Goal: Transaction & Acquisition: Obtain resource

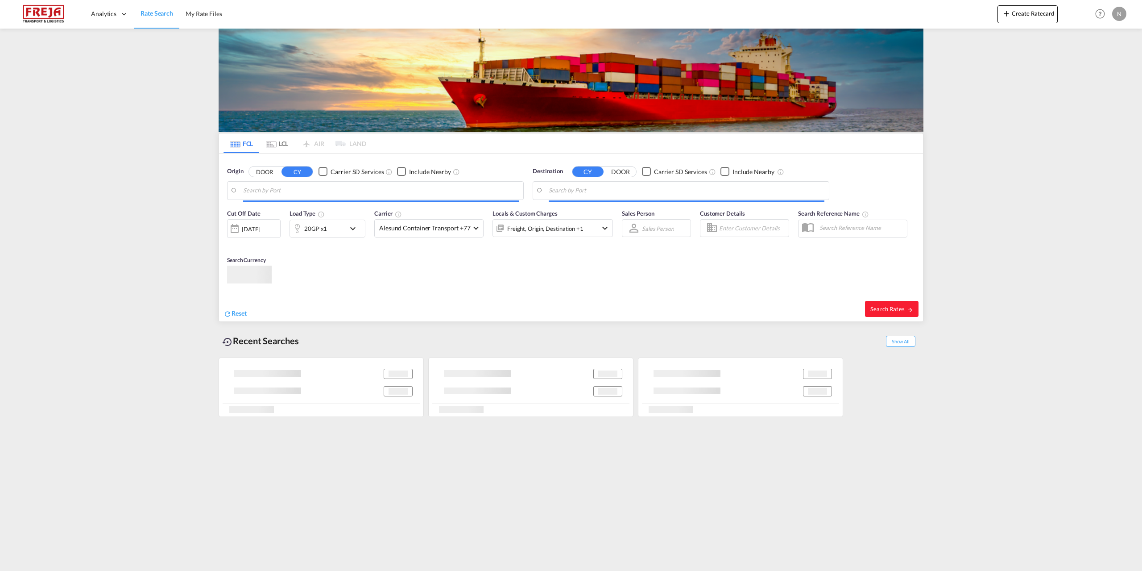
type input "[GEOGRAPHIC_DATA] ([GEOGRAPHIC_DATA]), DKCPH"
type input "[GEOGRAPHIC_DATA], [GEOGRAPHIC_DATA], [GEOGRAPHIC_DATA]"
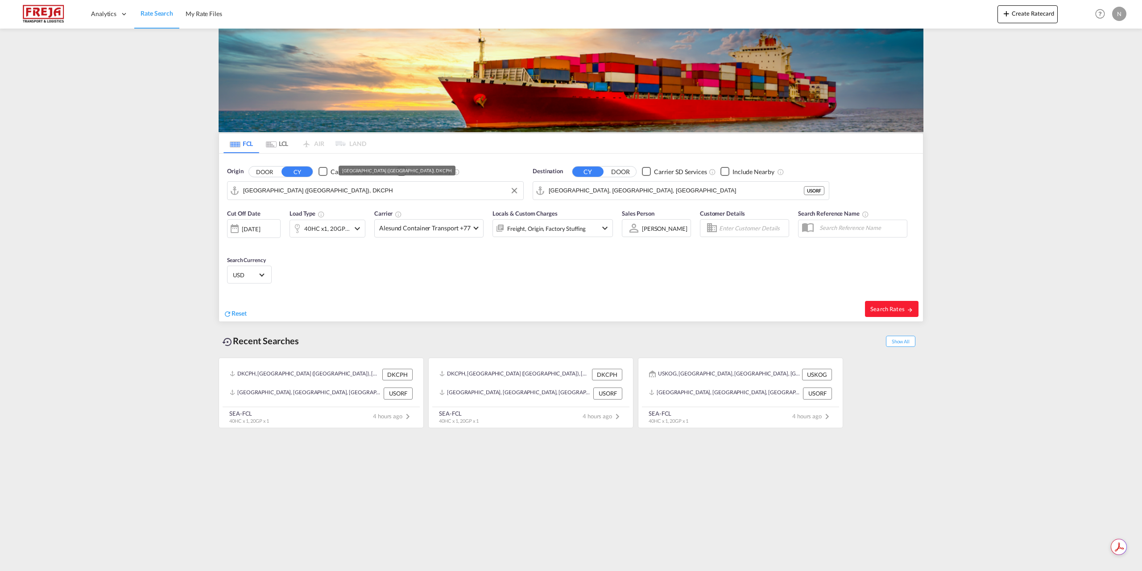
click at [364, 187] on input "[GEOGRAPHIC_DATA] ([GEOGRAPHIC_DATA]), DKCPH" at bounding box center [381, 190] width 276 height 13
click at [418, 182] on md-input-container "[GEOGRAPHIC_DATA] ([GEOGRAPHIC_DATA]), DKCPH" at bounding box center [376, 191] width 296 height 18
click at [417, 192] on input "[GEOGRAPHIC_DATA] ([GEOGRAPHIC_DATA]), DKCPH" at bounding box center [381, 190] width 276 height 13
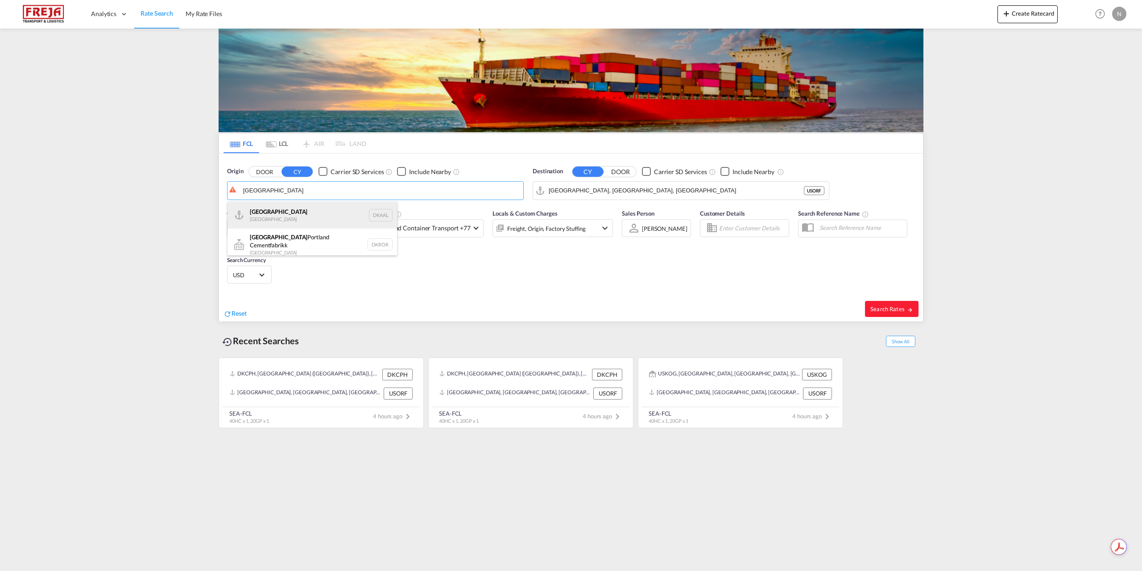
click at [310, 216] on div "Aalborg Denmark DKAAL" at bounding box center [313, 215] width 170 height 27
type input "[GEOGRAPHIC_DATA], DKAAL"
click at [645, 191] on input "[GEOGRAPHIC_DATA], [GEOGRAPHIC_DATA], [GEOGRAPHIC_DATA]" at bounding box center [676, 190] width 255 height 13
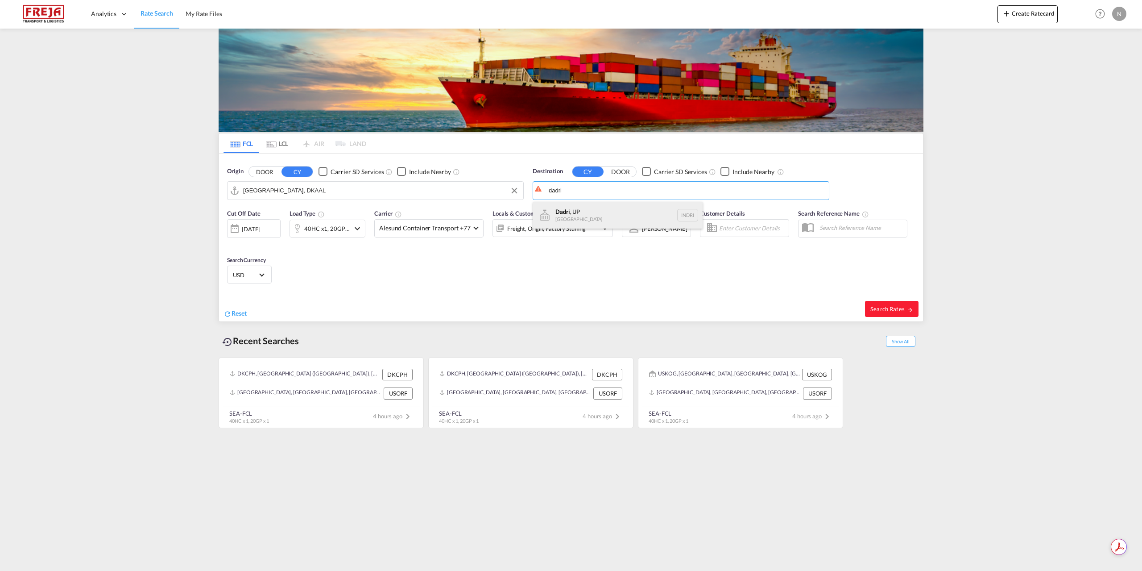
click at [574, 215] on div "Dadri , UP [GEOGRAPHIC_DATA] INDRI" at bounding box center [618, 215] width 170 height 27
type input "[PERSON_NAME], UP, INDRI"
click at [335, 228] on div "40HC x1, 20GP x1" at bounding box center [327, 228] width 46 height 12
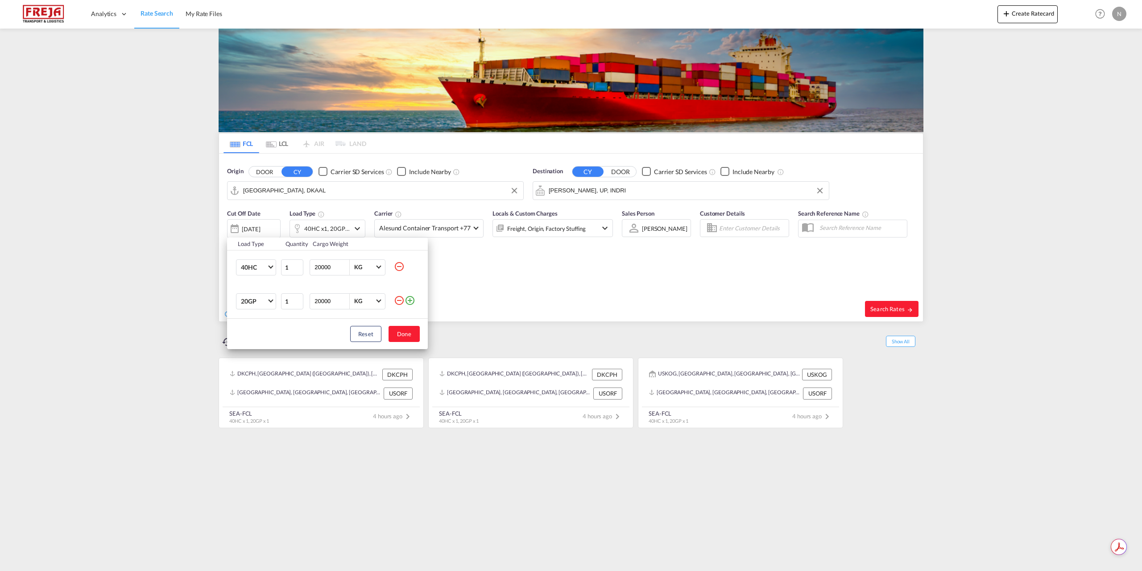
click at [399, 299] on md-icon "icon-minus-circle-outline" at bounding box center [399, 300] width 11 height 11
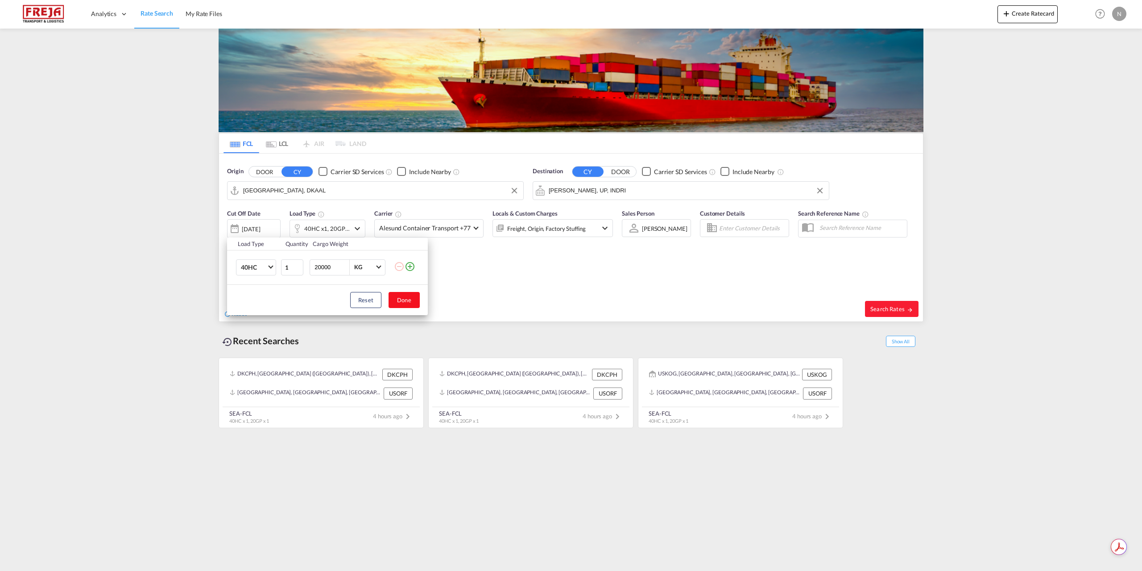
click at [401, 304] on button "Done" at bounding box center [404, 300] width 31 height 16
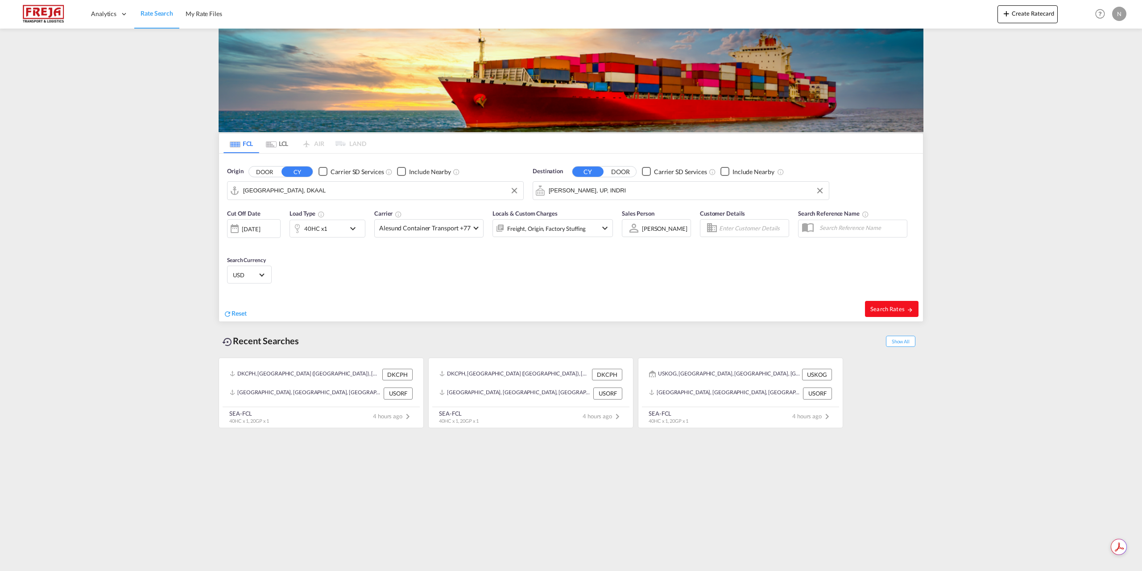
click at [873, 311] on span "Search Rates" at bounding box center [891, 308] width 43 height 7
type input "DKAAL to INDRI / [DATE]"
